Goal: Ask a question

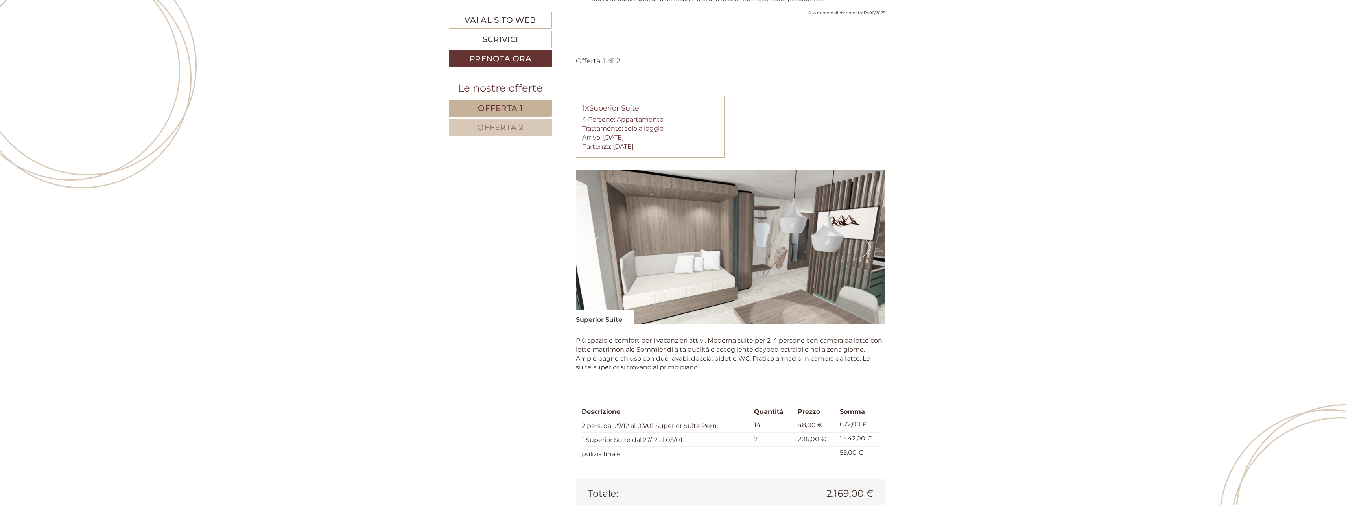
scroll to position [865, 0]
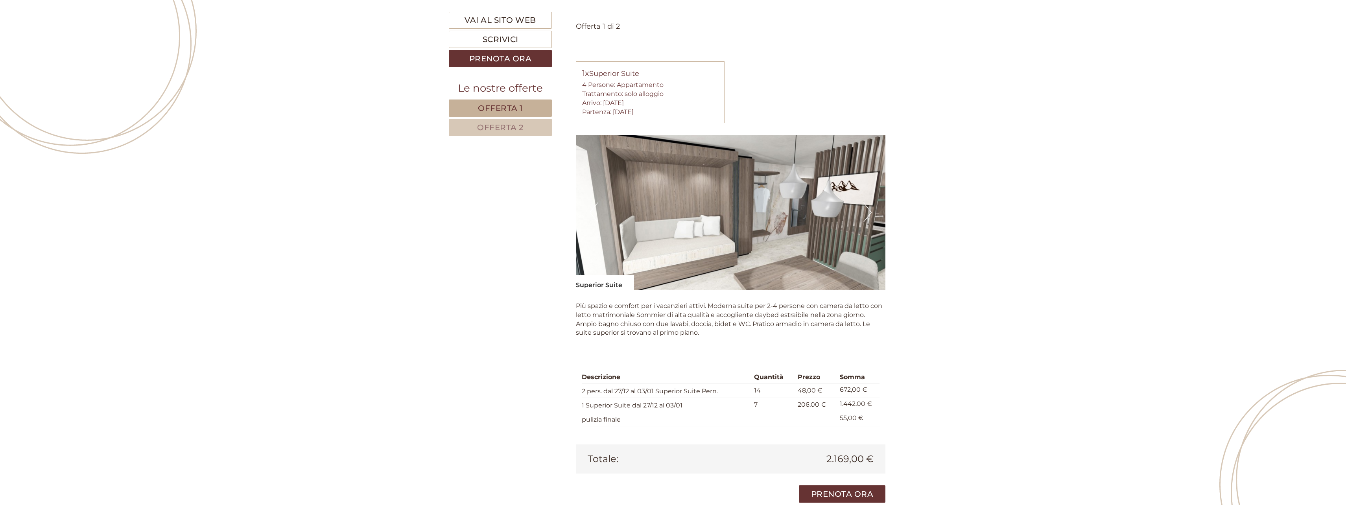
click at [612, 245] on img at bounding box center [731, 212] width 310 height 155
click at [866, 203] on button "Next" at bounding box center [867, 213] width 8 height 20
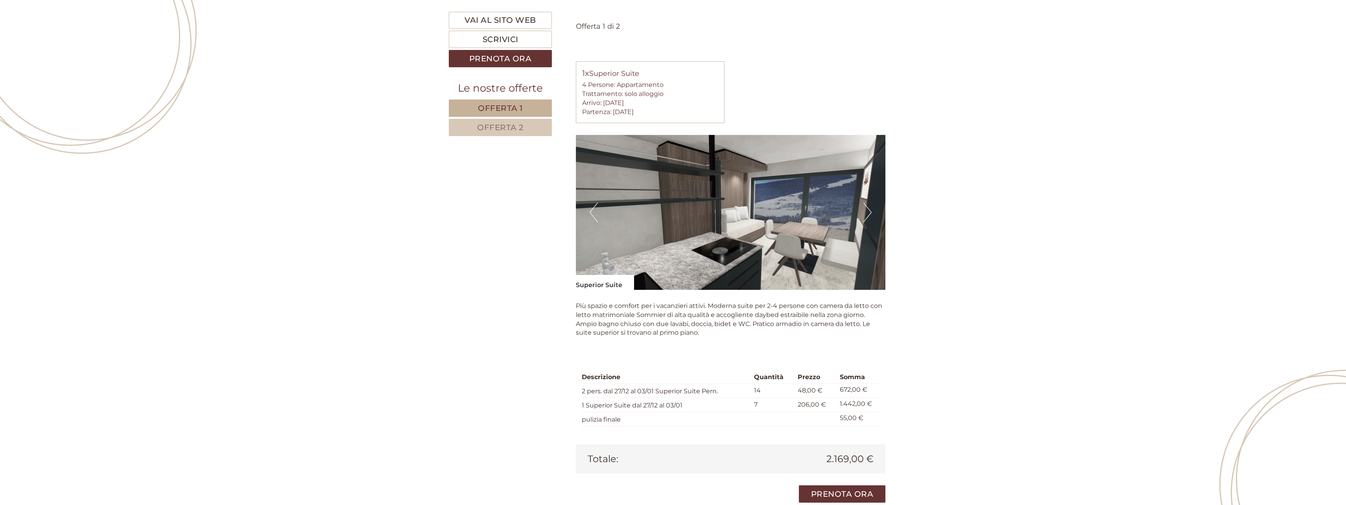
click at [866, 203] on button "Next" at bounding box center [867, 213] width 8 height 20
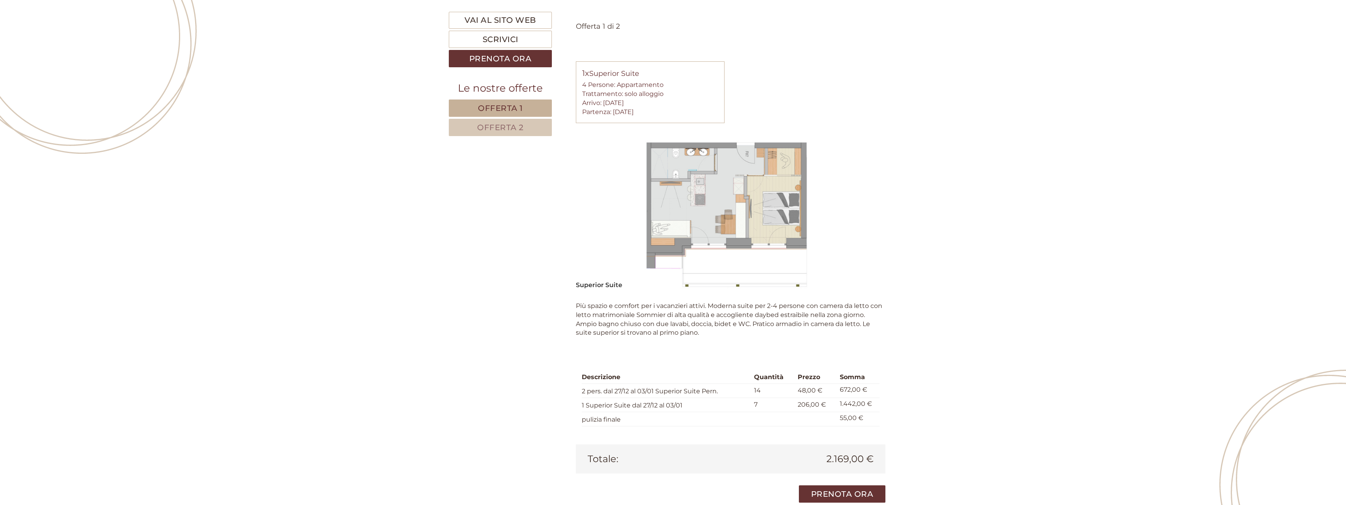
click at [510, 123] on span "Offerta 2" at bounding box center [500, 127] width 46 height 9
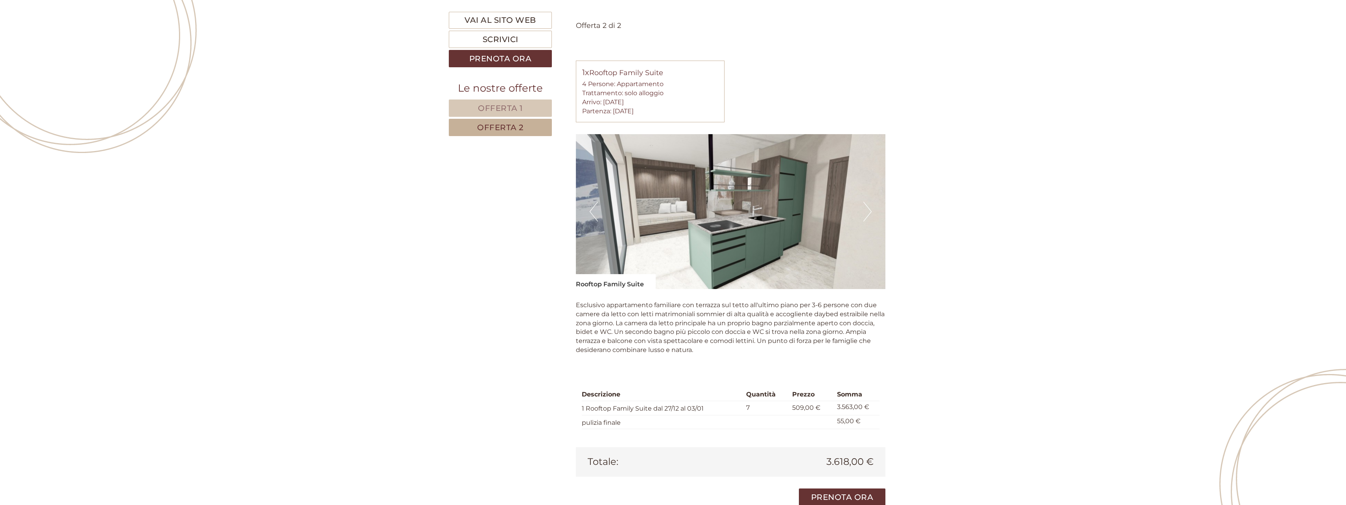
click at [870, 204] on button "Next" at bounding box center [867, 212] width 8 height 20
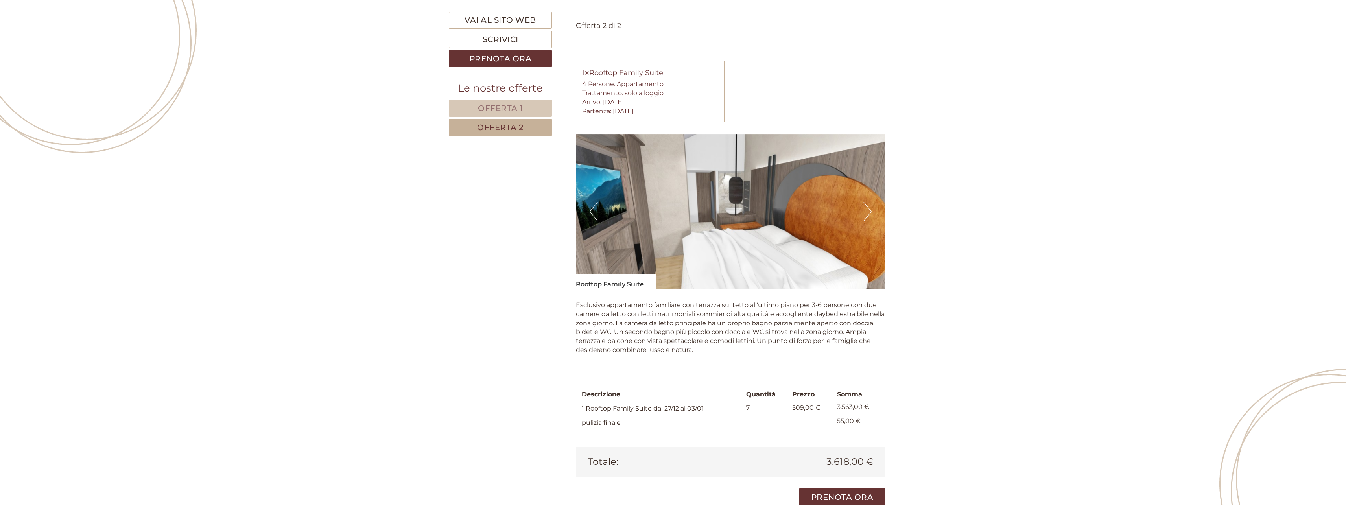
click at [870, 204] on button "Next" at bounding box center [867, 212] width 8 height 20
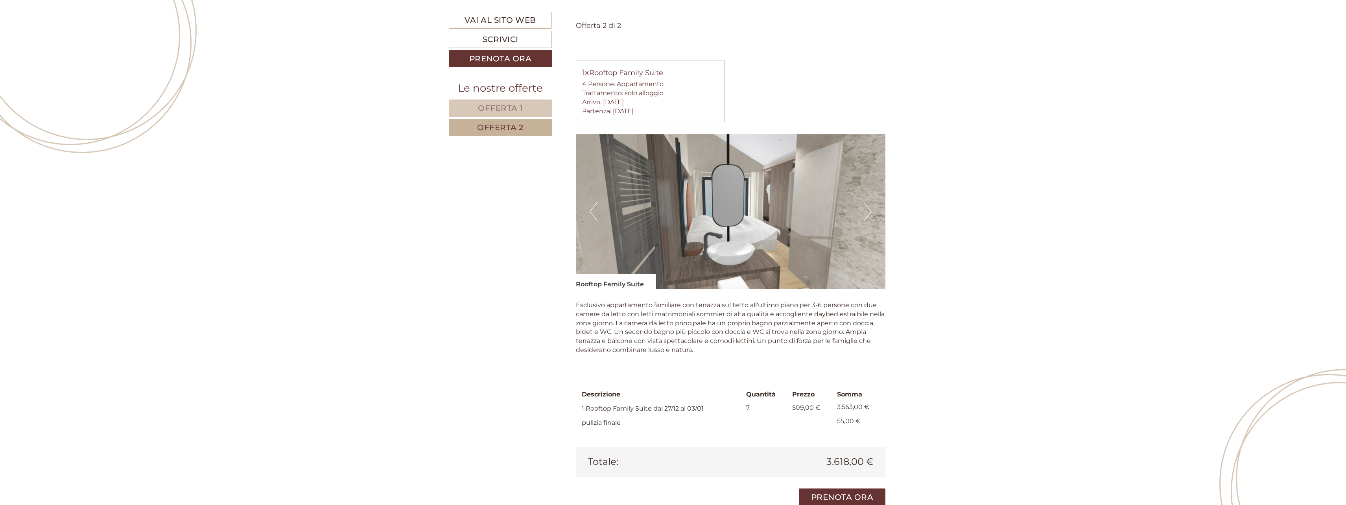
click at [870, 204] on button "Next" at bounding box center [867, 212] width 8 height 20
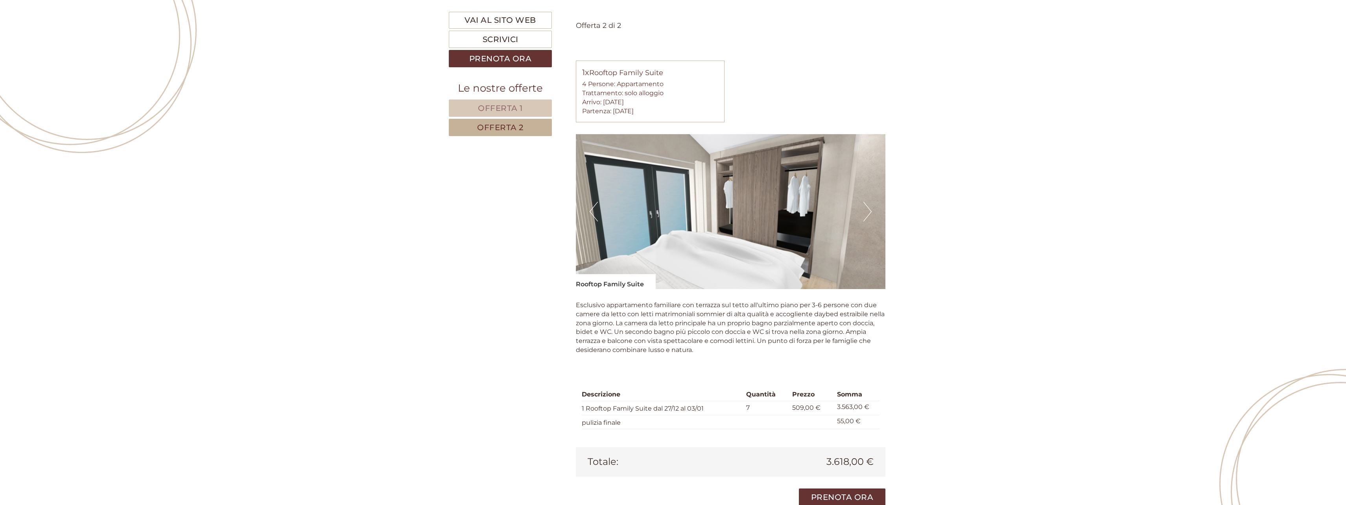
click at [870, 204] on button "Next" at bounding box center [867, 212] width 8 height 20
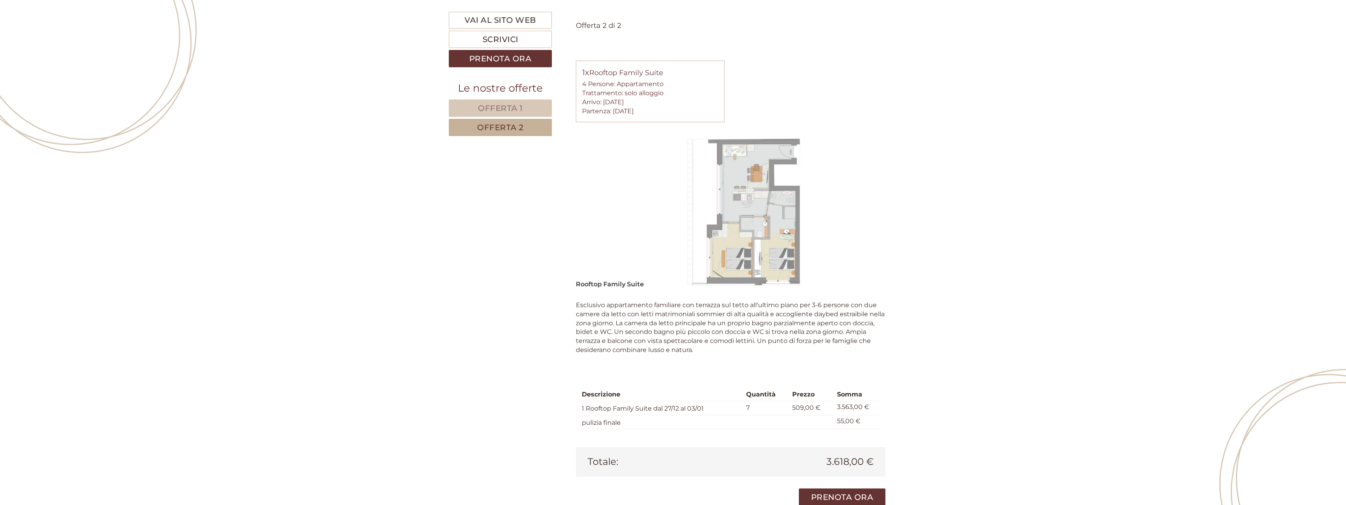
click at [870, 204] on button "Next" at bounding box center [867, 212] width 8 height 20
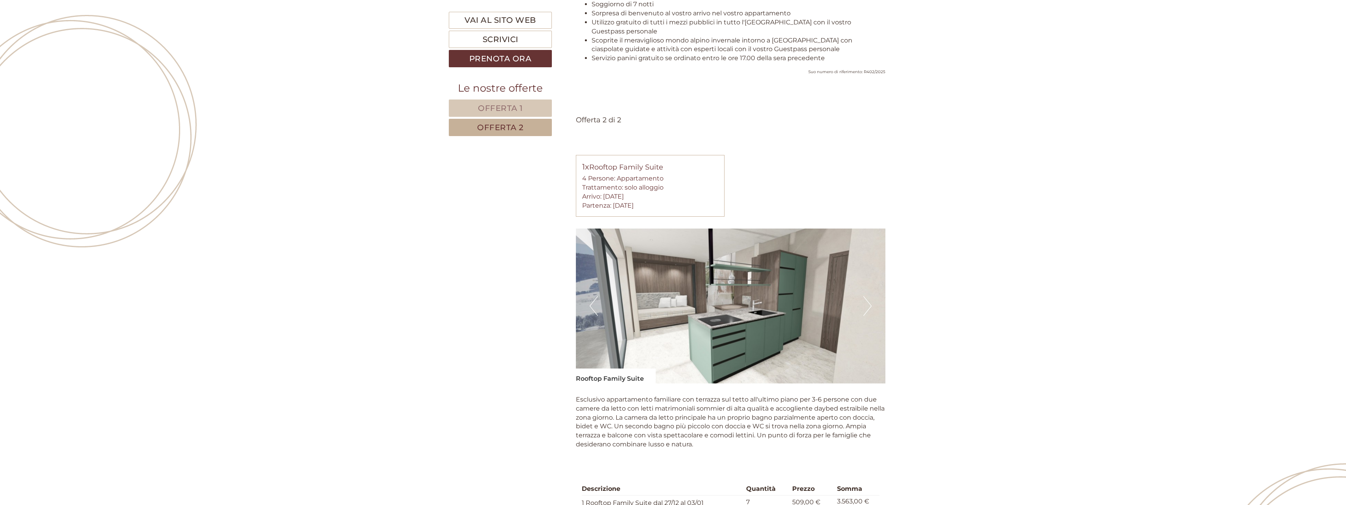
scroll to position [748, 0]
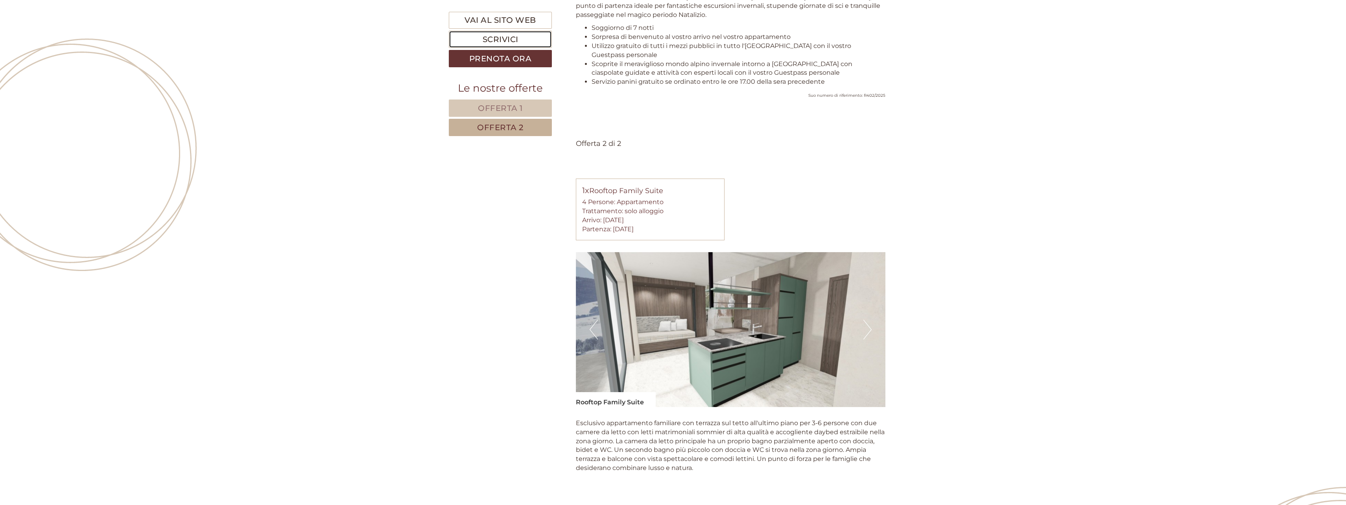
click at [505, 42] on link "Scrivici" at bounding box center [500, 39] width 103 height 17
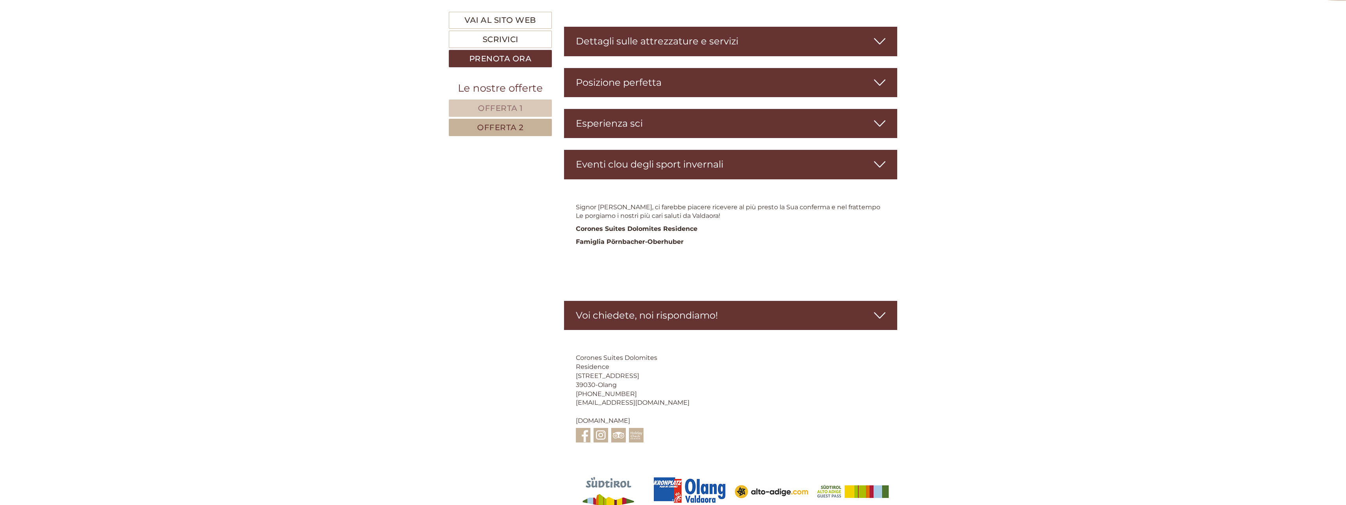
scroll to position [1478, 0]
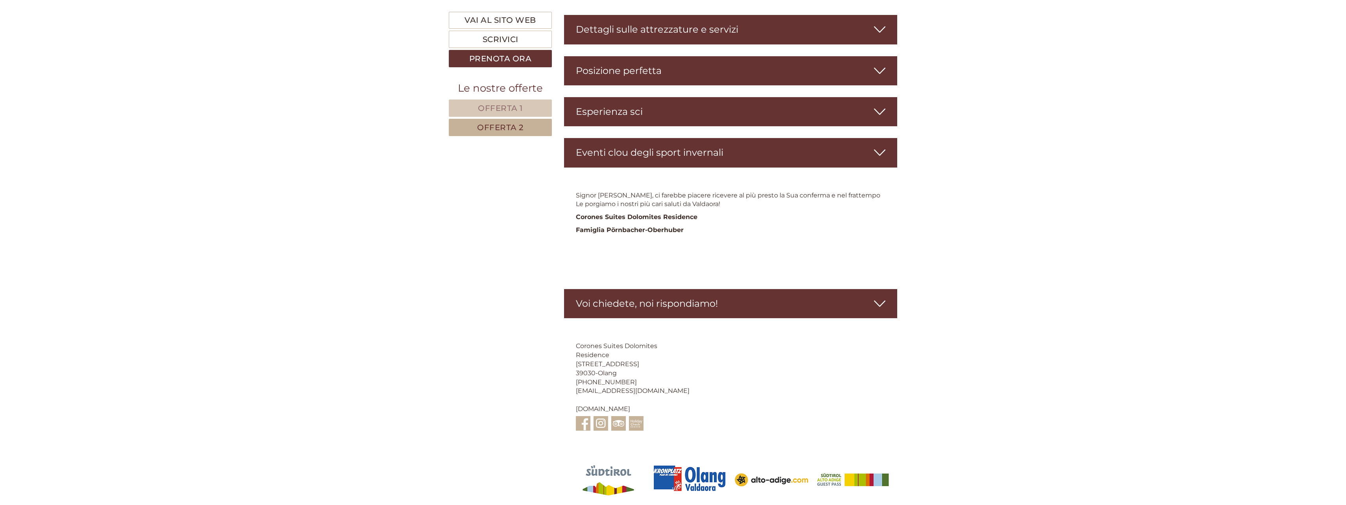
click at [682, 294] on div "Voi chiedete, noi rispondiamo!" at bounding box center [730, 303] width 333 height 29
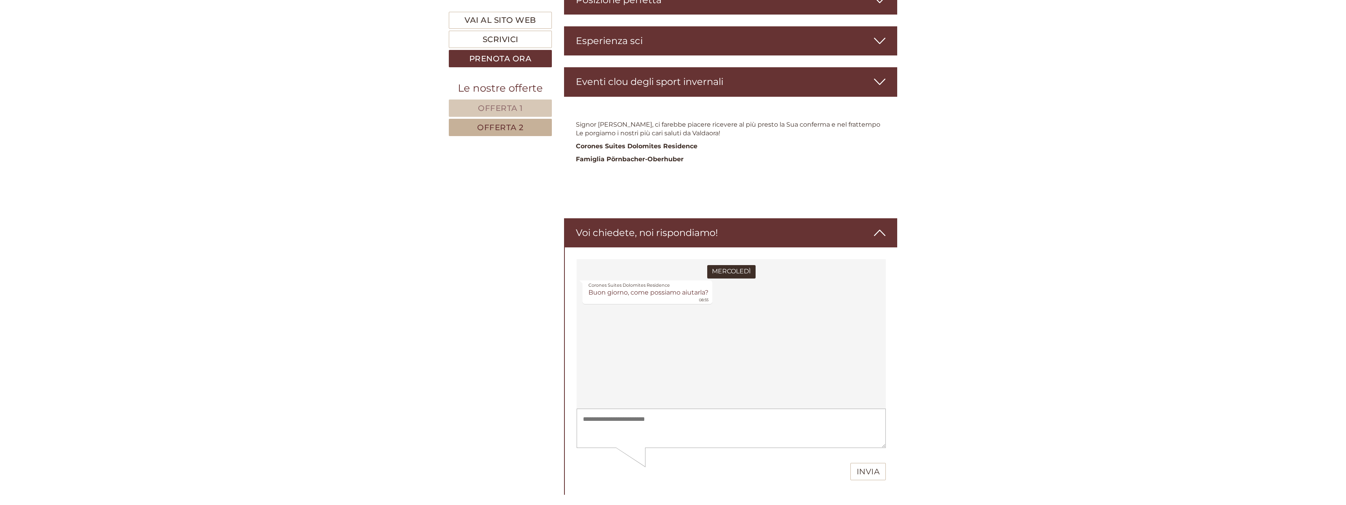
scroll to position [1557, 0]
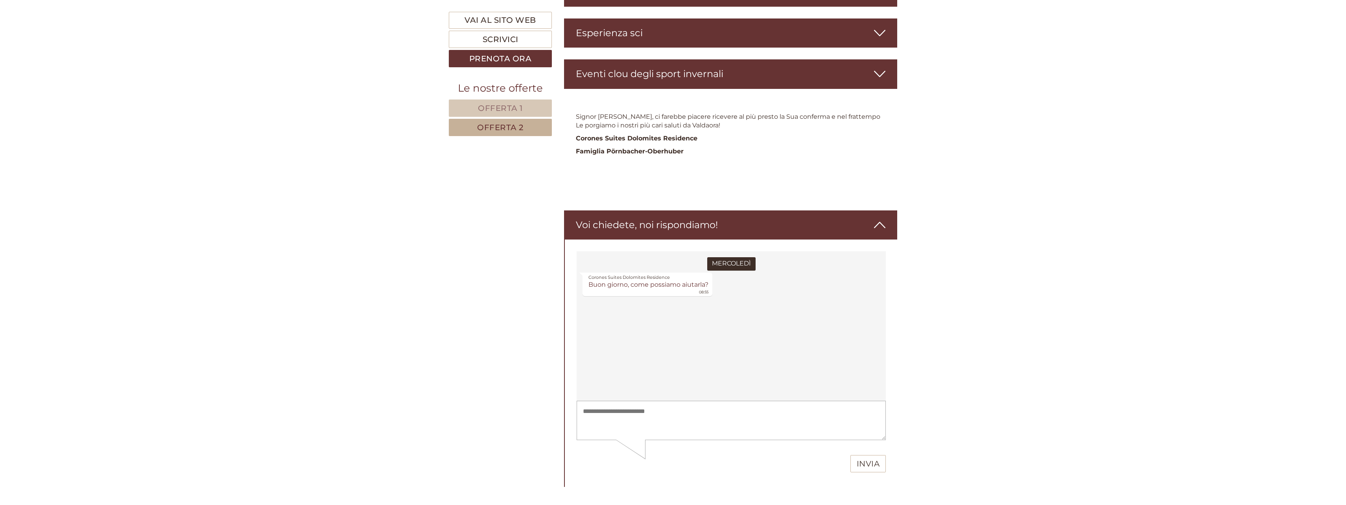
click at [642, 428] on textarea at bounding box center [730, 421] width 309 height 40
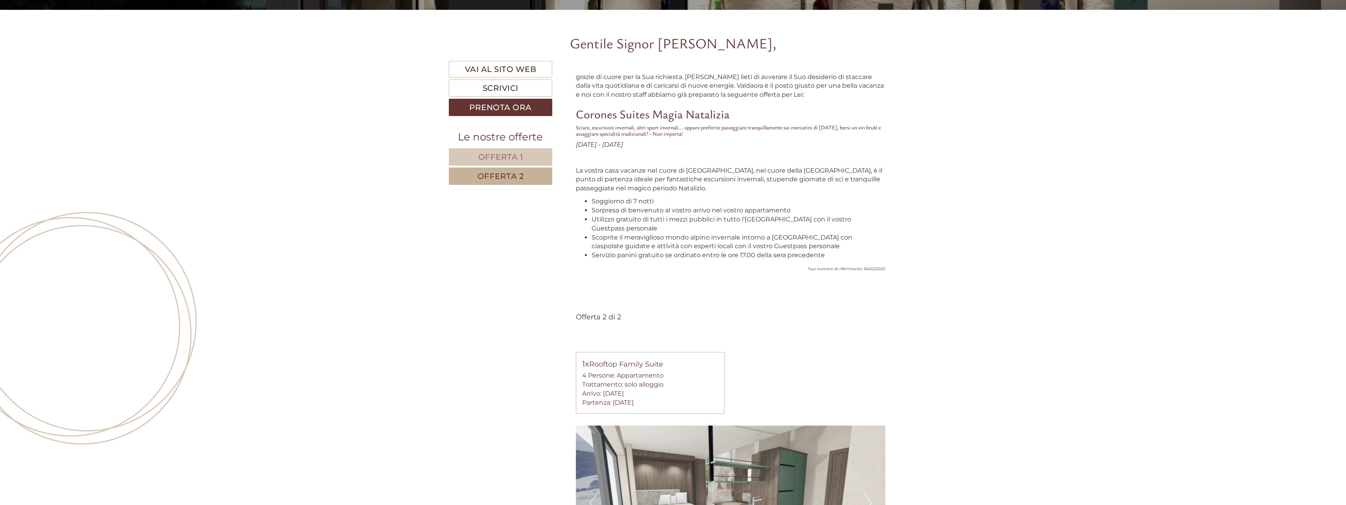
scroll to position [574, 0]
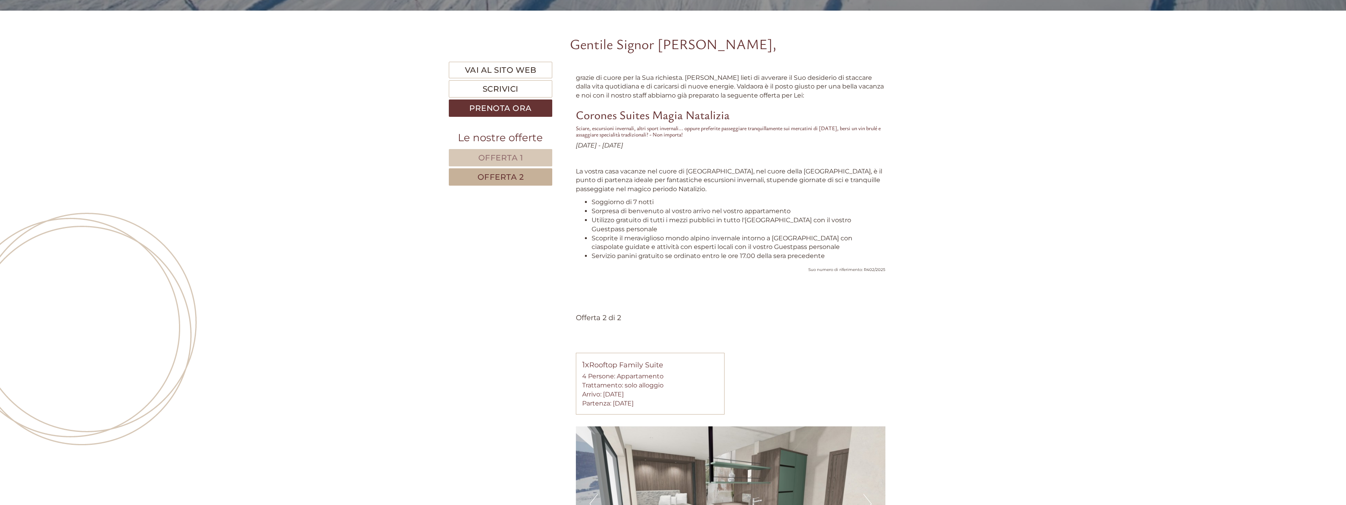
click at [516, 163] on link "Offerta 1" at bounding box center [500, 157] width 103 height 17
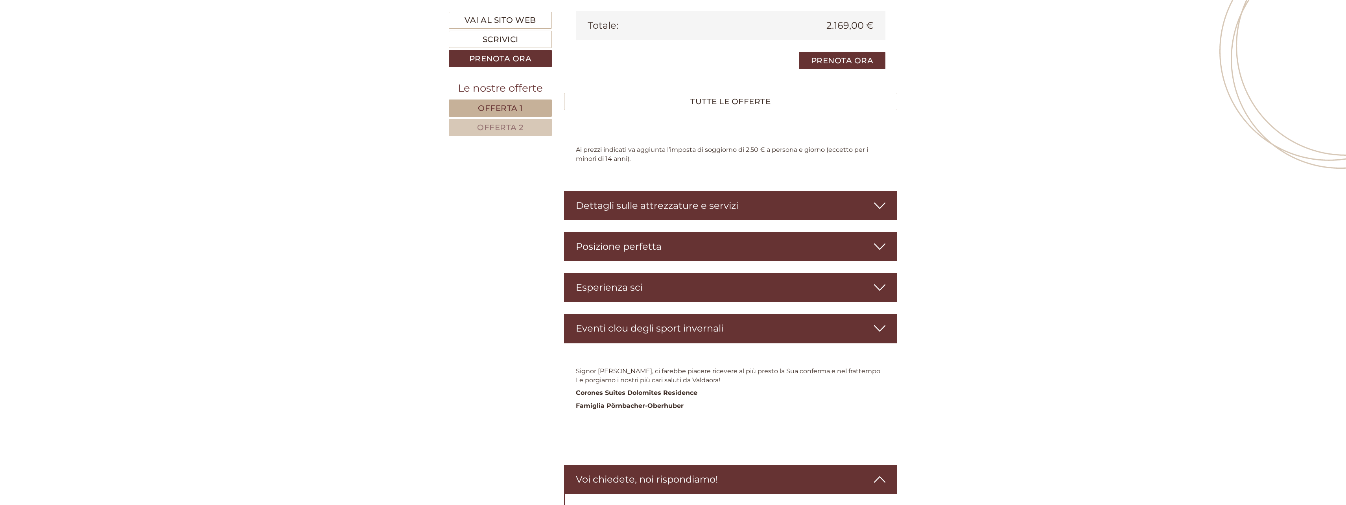
scroll to position [1495, 0]
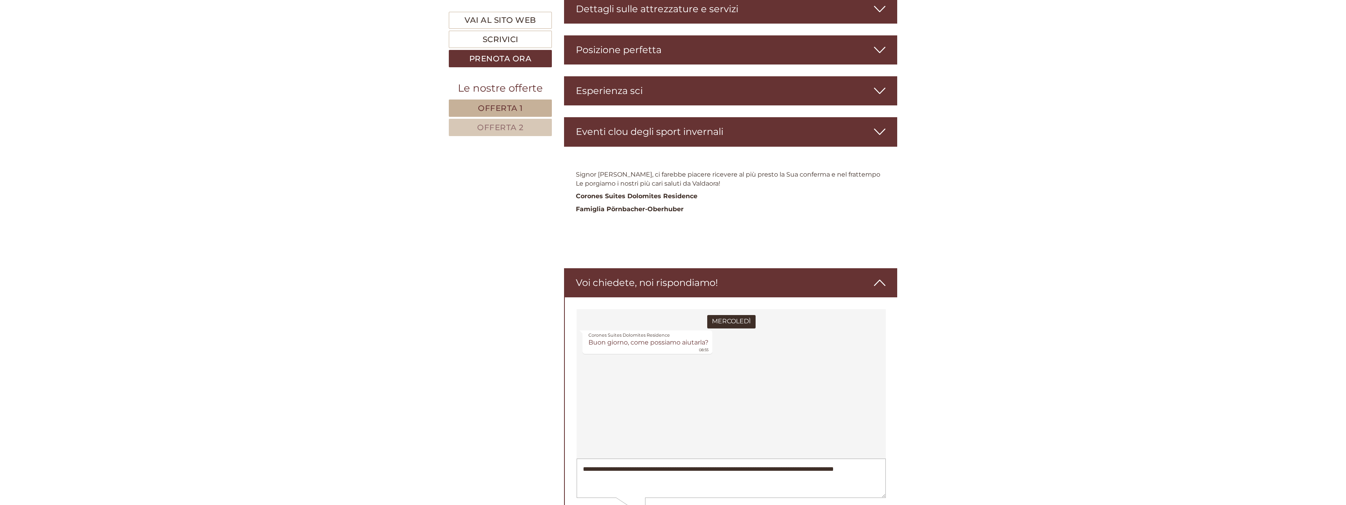
click at [652, 481] on textarea "**********" at bounding box center [730, 479] width 309 height 40
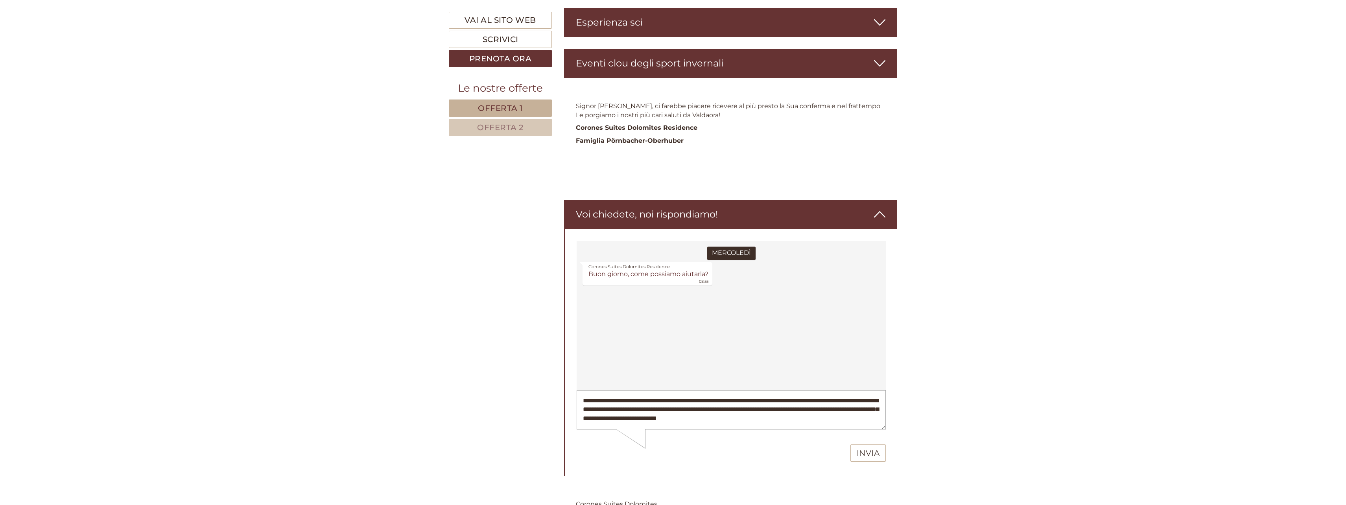
scroll to position [1574, 0]
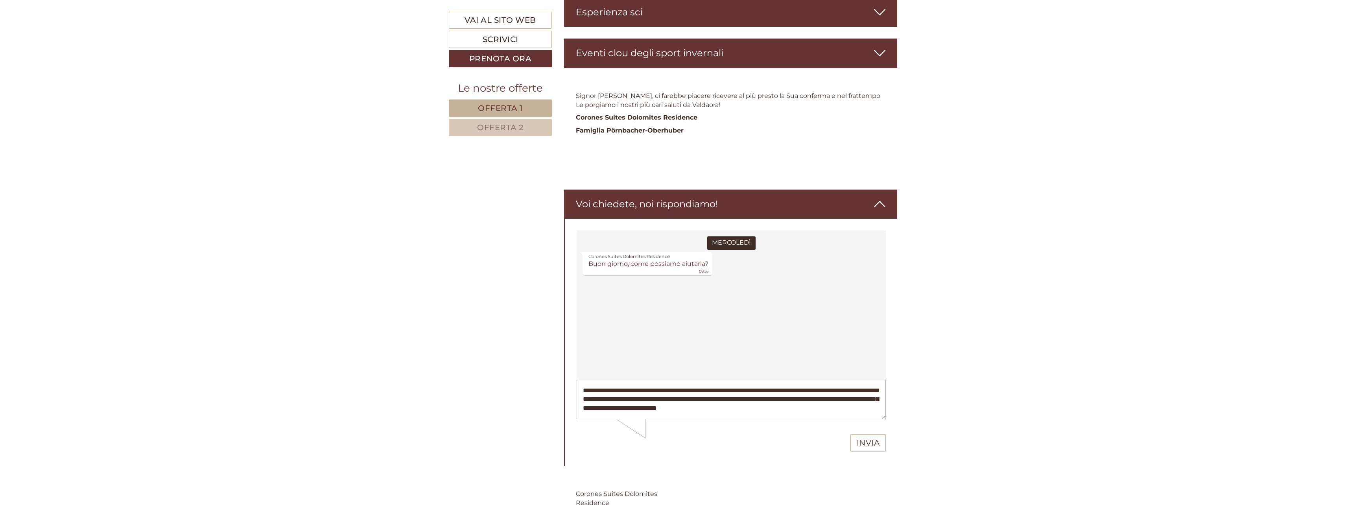
type textarea "**********"
click at [873, 448] on button "Invia" at bounding box center [868, 442] width 36 height 17
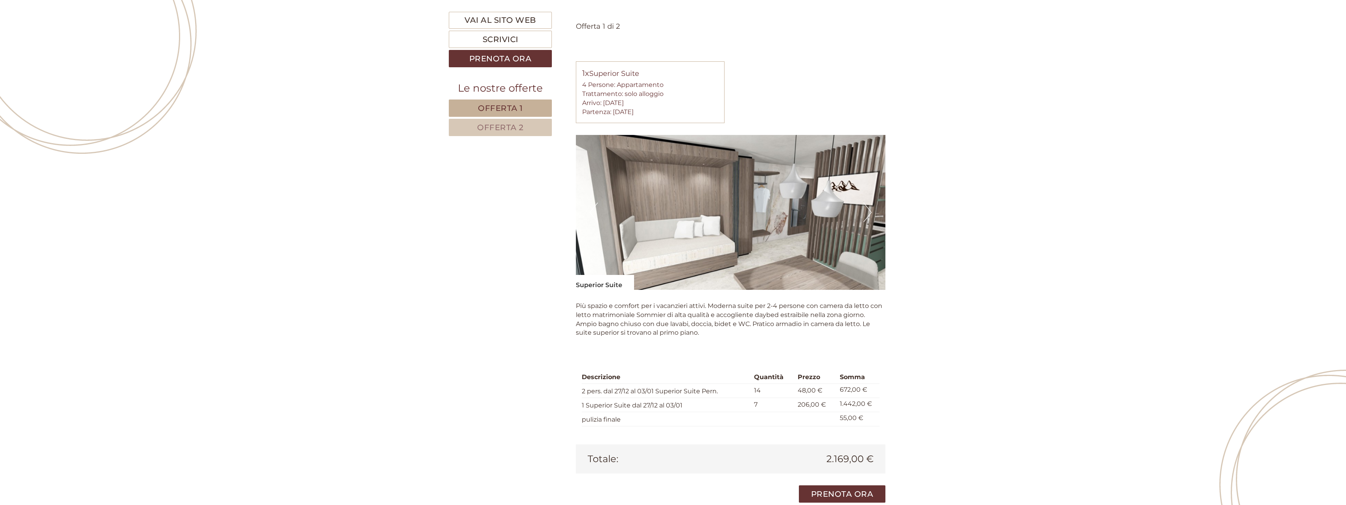
scroll to position [1101, 0]
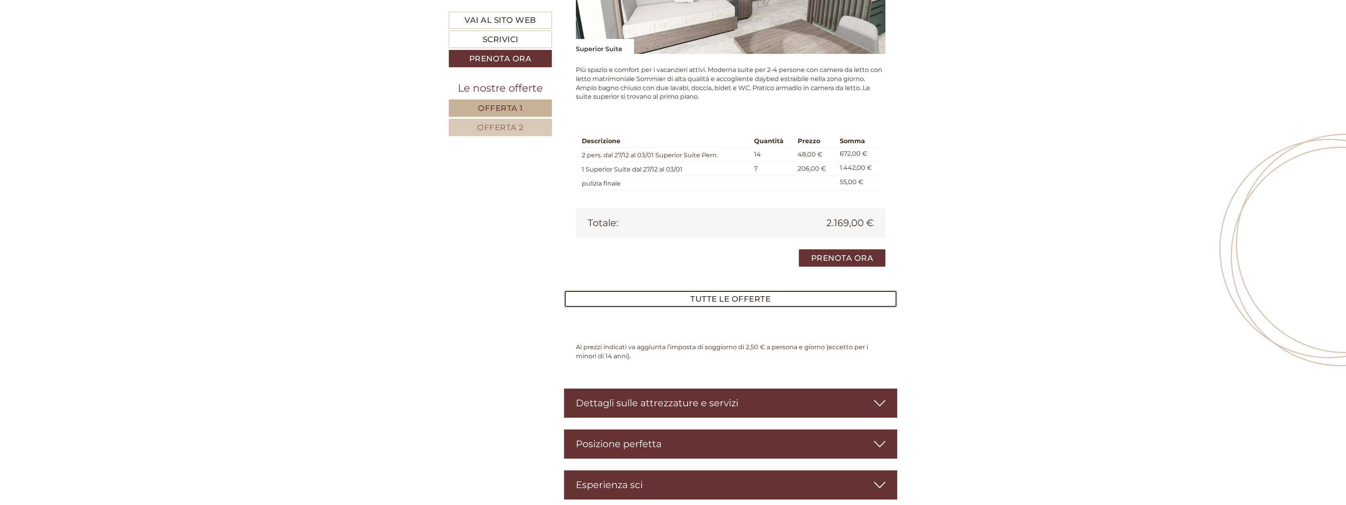
click at [728, 290] on link "TUTTE LE OFFERTE" at bounding box center [730, 298] width 333 height 17
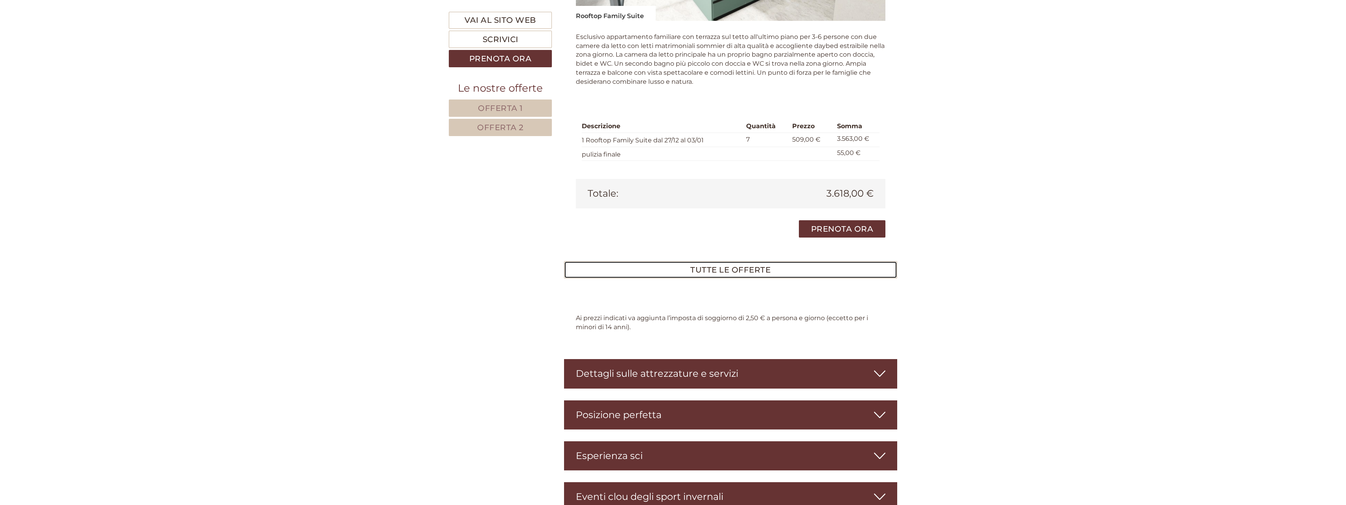
scroll to position [1653, 0]
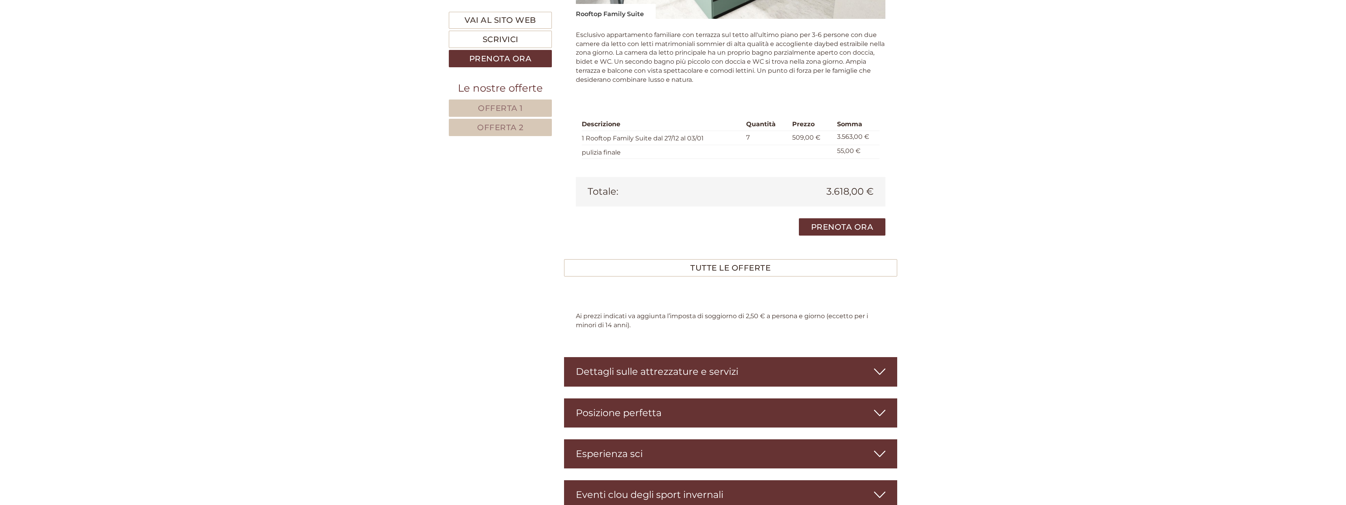
click at [749, 357] on div "Dettagli sulle attrezzature e servizi" at bounding box center [730, 371] width 333 height 29
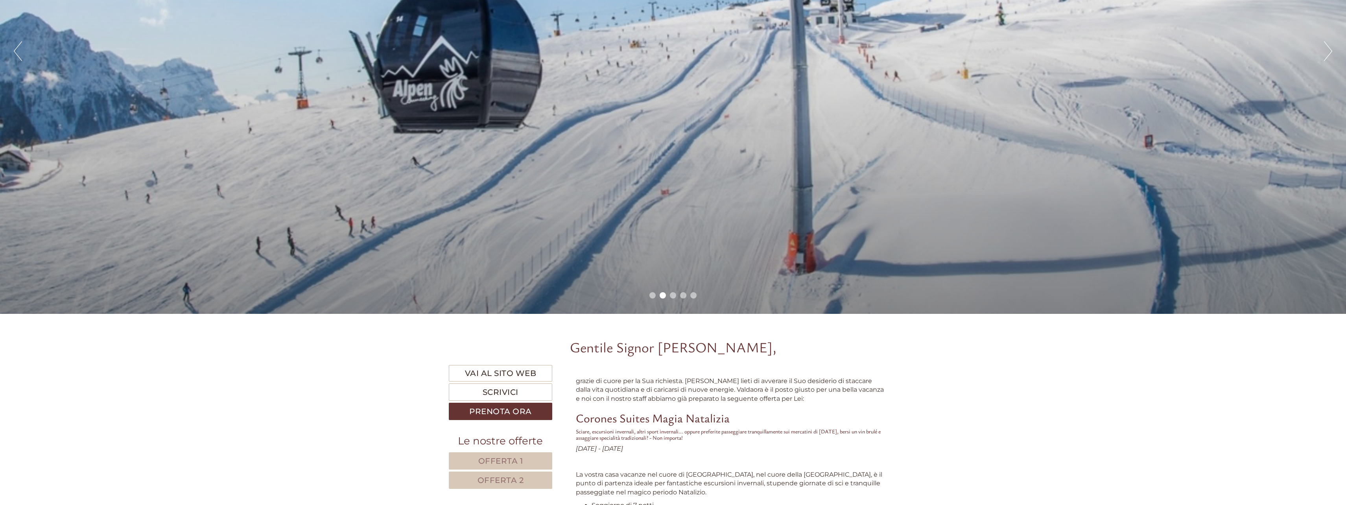
scroll to position [315, 0]
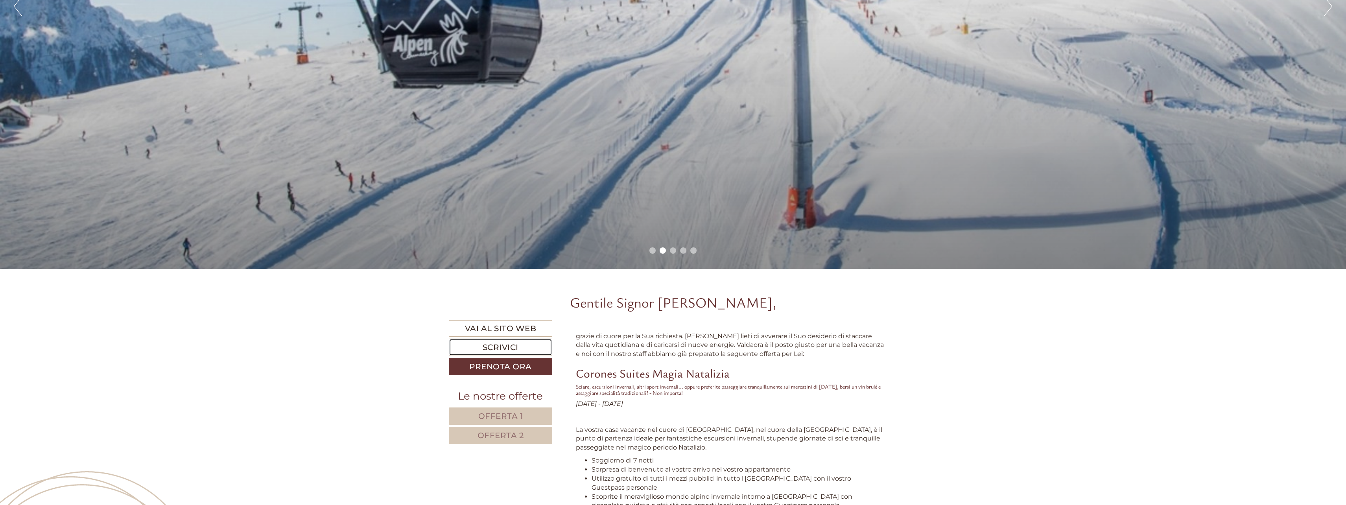
click at [505, 349] on link "Scrivici" at bounding box center [500, 347] width 103 height 17
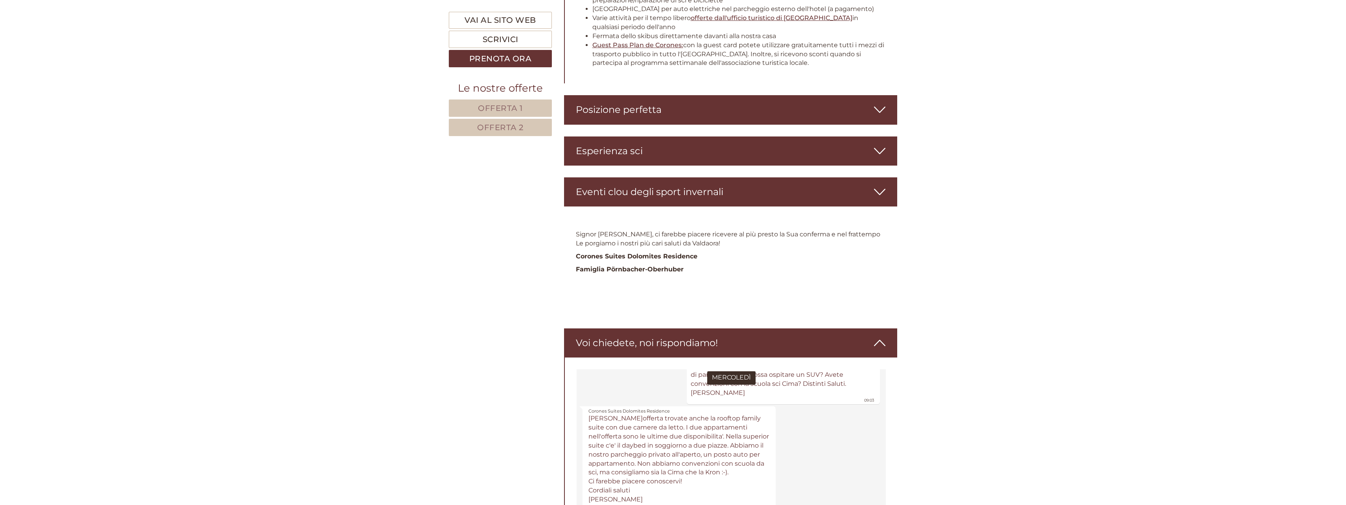
scroll to position [2404, 0]
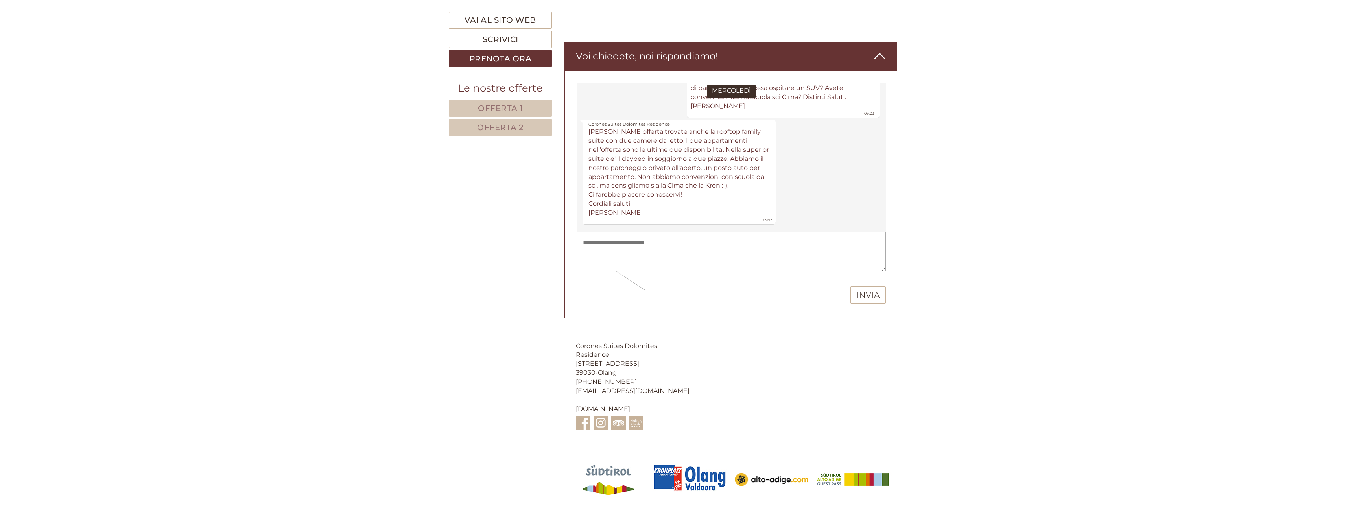
click at [636, 248] on textarea at bounding box center [730, 252] width 309 height 40
type textarea "**********"
click at [860, 293] on button "Invia" at bounding box center [868, 294] width 36 height 17
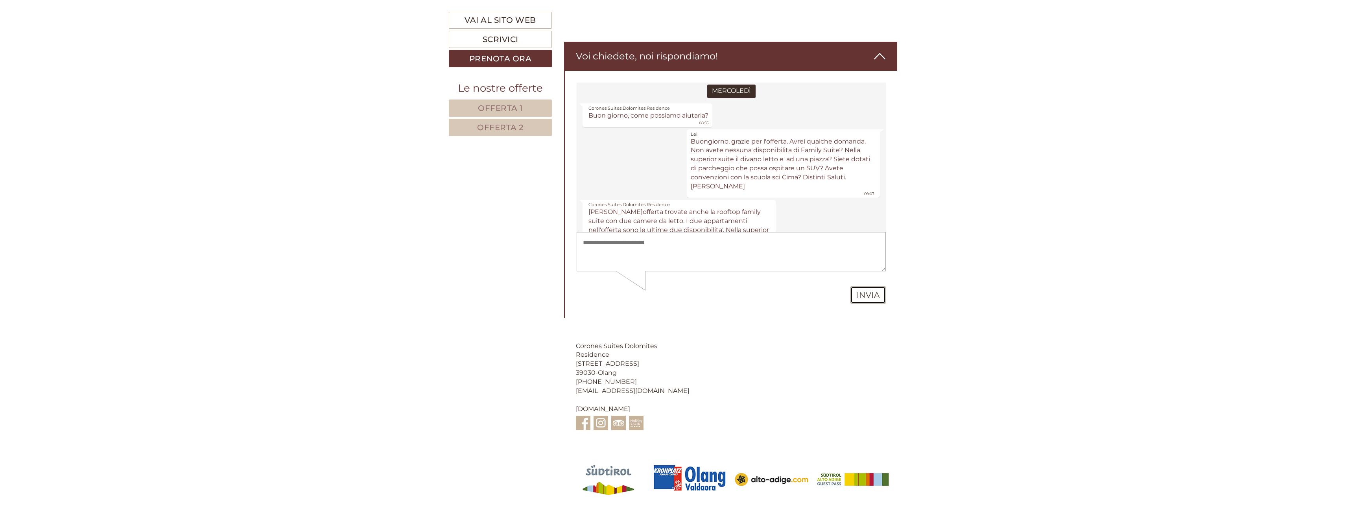
scroll to position [115, 0]
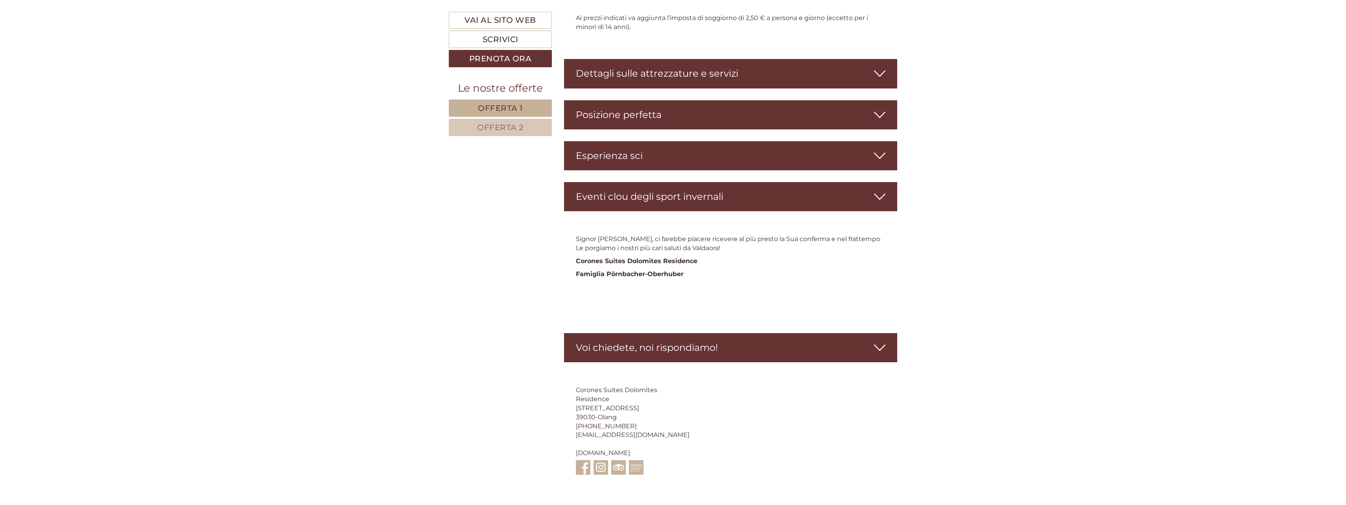
click at [691, 333] on div "Voi chiedete, noi rispondiamo!" at bounding box center [730, 347] width 333 height 29
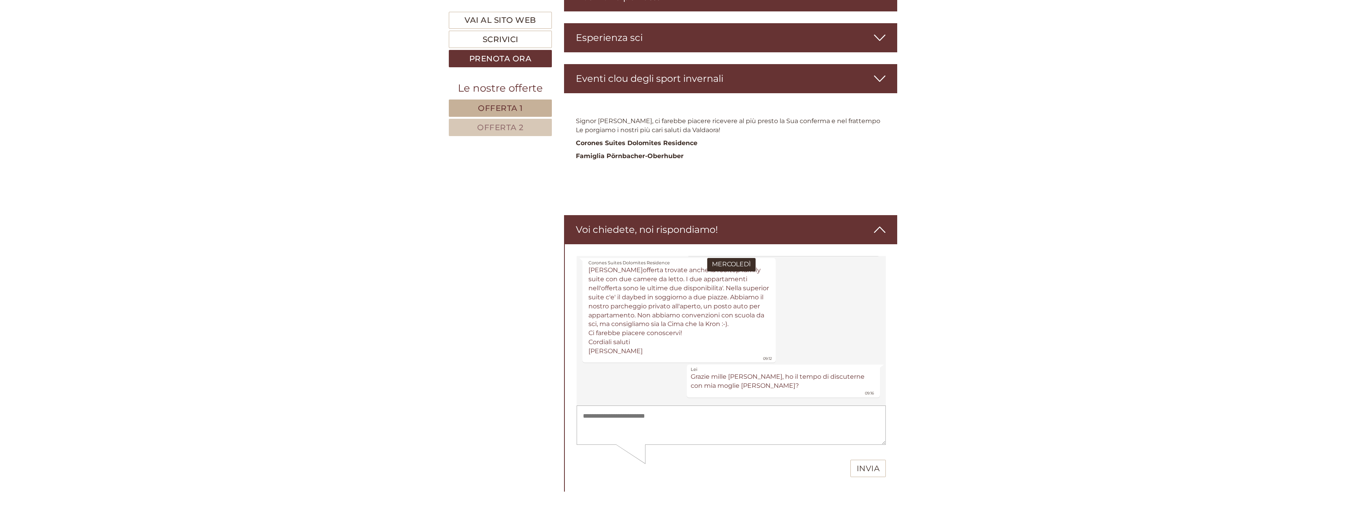
scroll to position [2067, 0]
